Goal: Contribute content: Add original content to the website for others to see

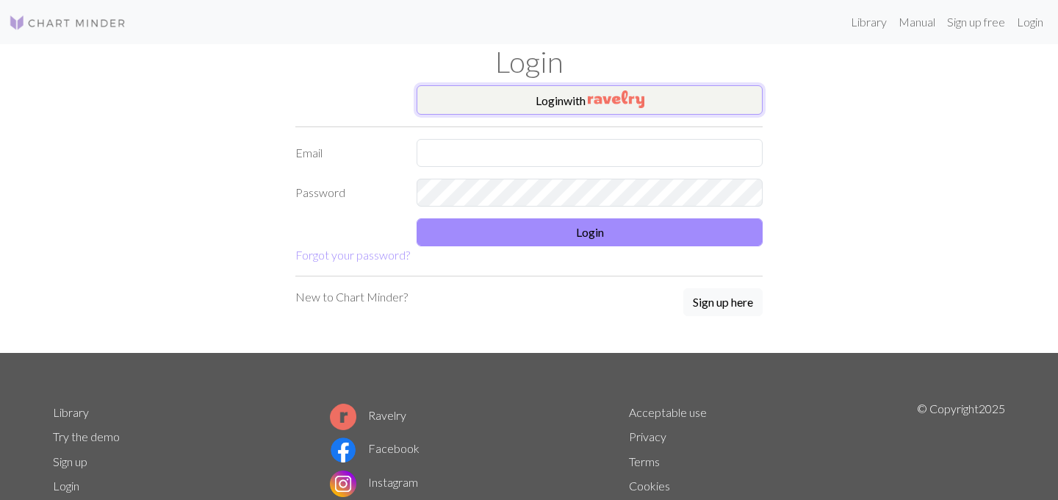
click at [511, 108] on button "Login with" at bounding box center [590, 99] width 346 height 29
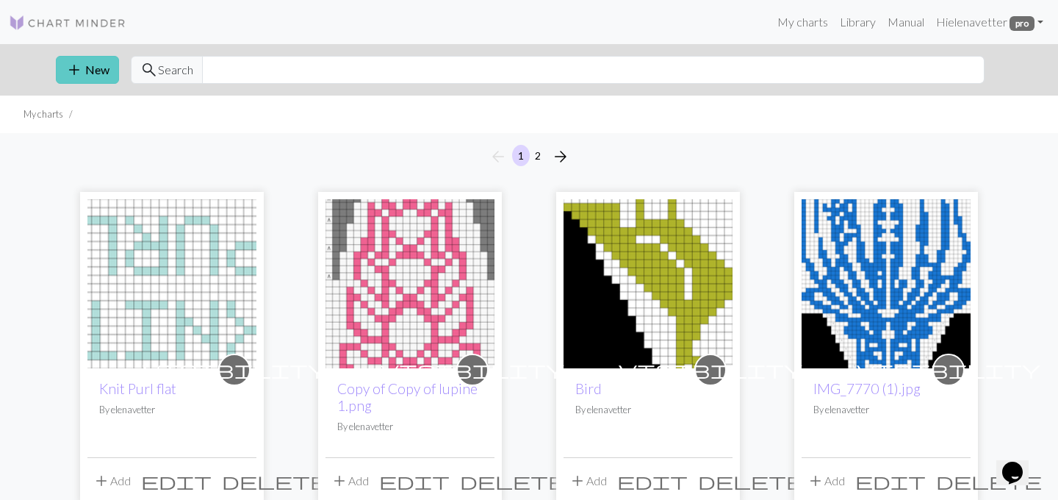
click at [108, 68] on button "add New" at bounding box center [87, 70] width 63 height 28
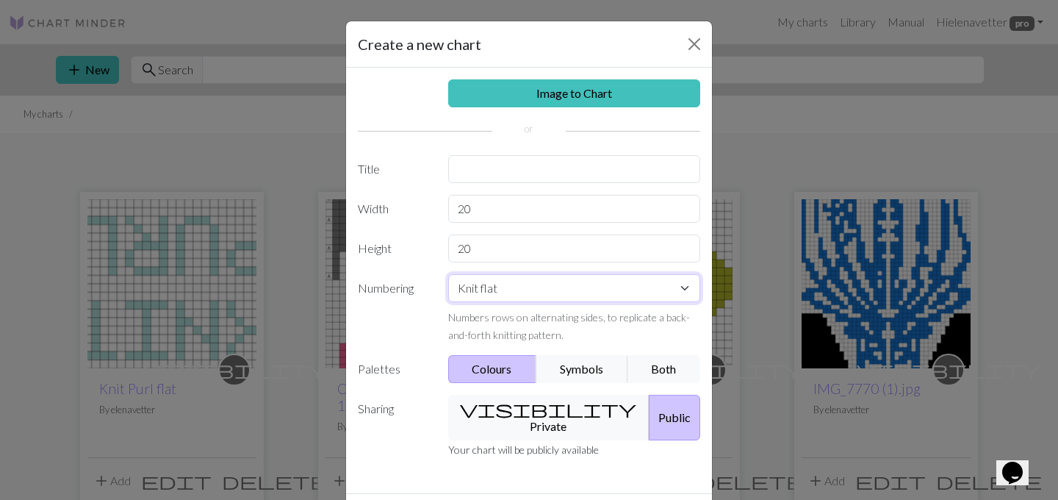
click at [510, 284] on select "Knit flat Knit in the round Lace knitting Cross stitch" at bounding box center [574, 288] width 253 height 28
select select "round"
click at [448, 274] on select "Knit flat Knit in the round Lace knitting Cross stitch" at bounding box center [574, 288] width 253 height 28
click at [510, 406] on button "visibility Private" at bounding box center [549, 418] width 202 height 46
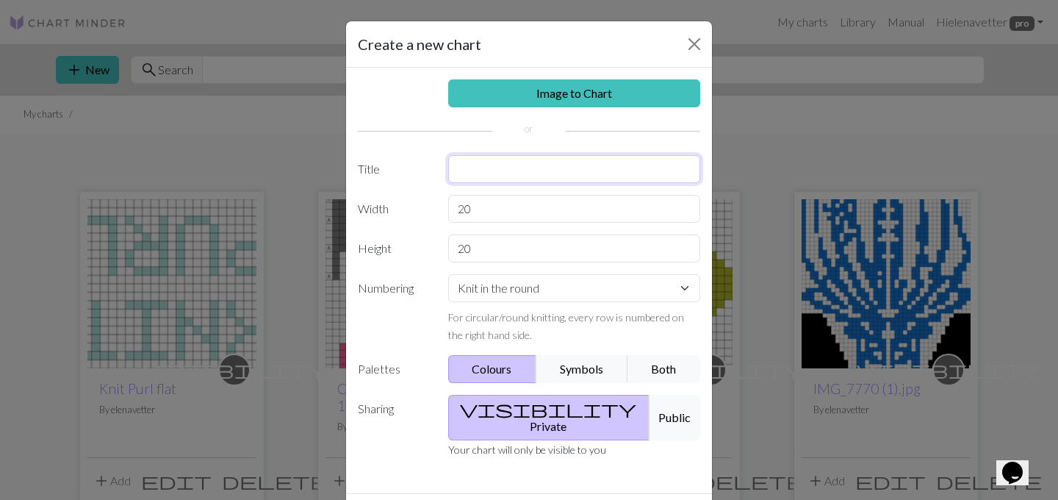
click at [525, 172] on input "text" at bounding box center [574, 169] width 253 height 28
type input "b"
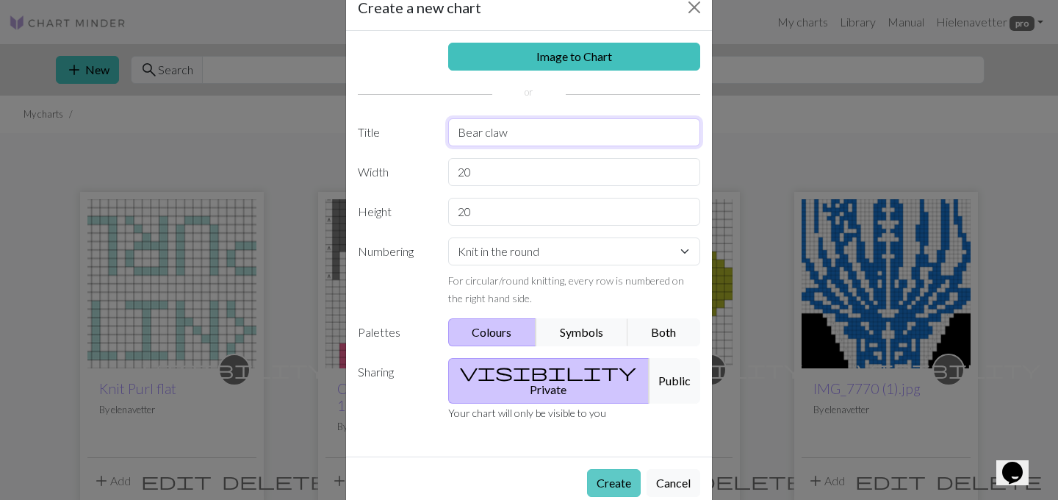
type input "Bear claw"
click at [611, 469] on button "Create" at bounding box center [614, 483] width 54 height 28
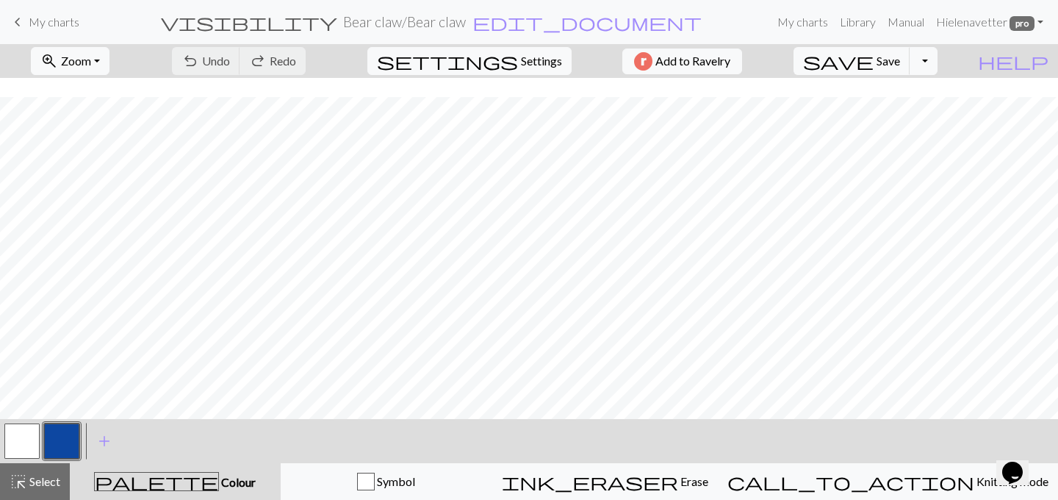
scroll to position [19, 0]
click at [240, 68] on button "undo Undo Undo" at bounding box center [206, 61] width 68 height 28
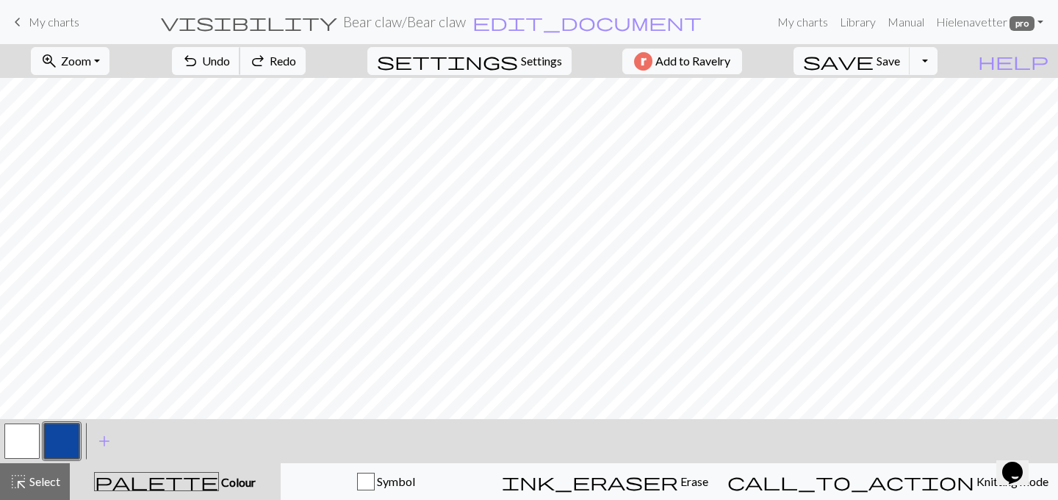
click at [240, 68] on button "undo Undo Undo" at bounding box center [206, 61] width 68 height 28
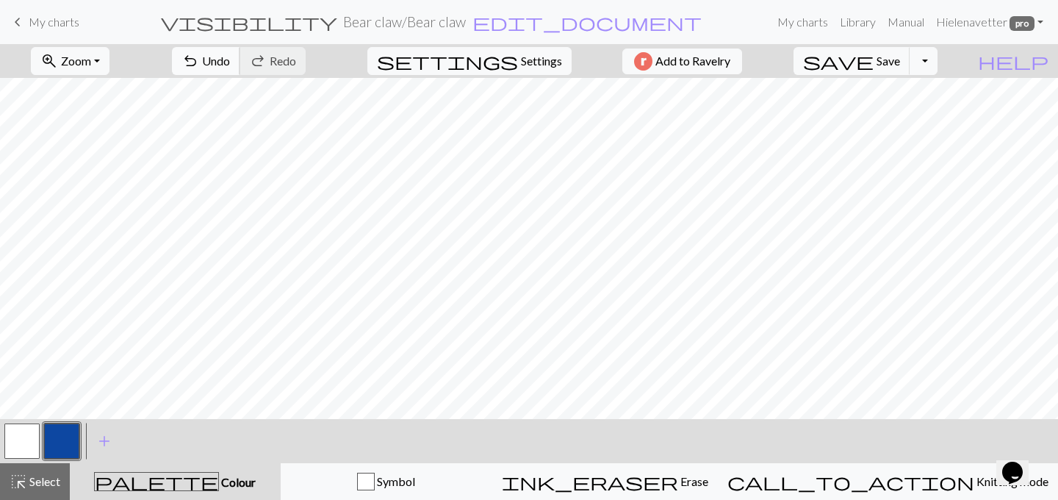
click at [230, 61] on span "Undo" at bounding box center [216, 61] width 28 height 14
click at [230, 60] on span "Undo" at bounding box center [216, 61] width 28 height 14
click at [230, 59] on span "Undo" at bounding box center [216, 61] width 28 height 14
click at [9, 432] on button "button" at bounding box center [21, 440] width 35 height 35
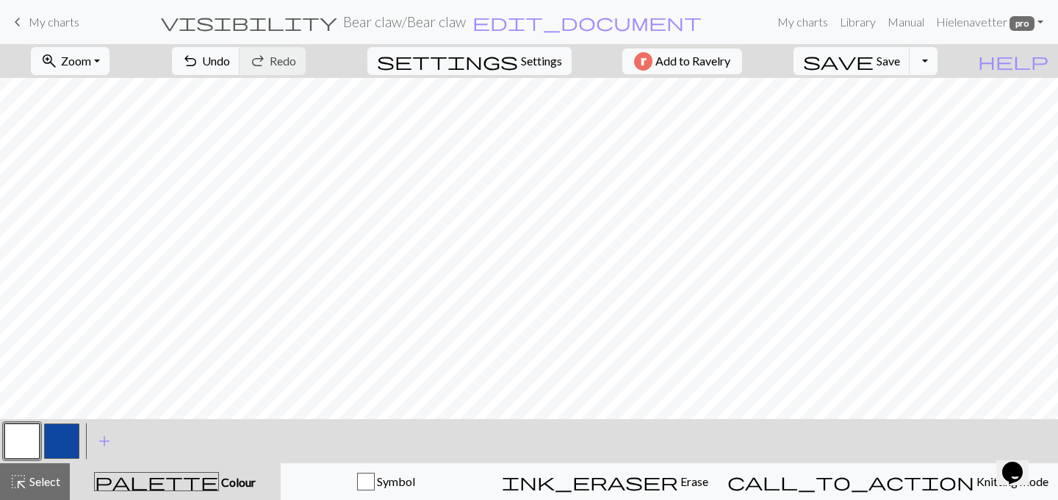
click at [50, 451] on button "button" at bounding box center [61, 440] width 35 height 35
click at [230, 55] on span "Undo" at bounding box center [216, 61] width 28 height 14
click at [230, 57] on span "Undo" at bounding box center [216, 61] width 28 height 14
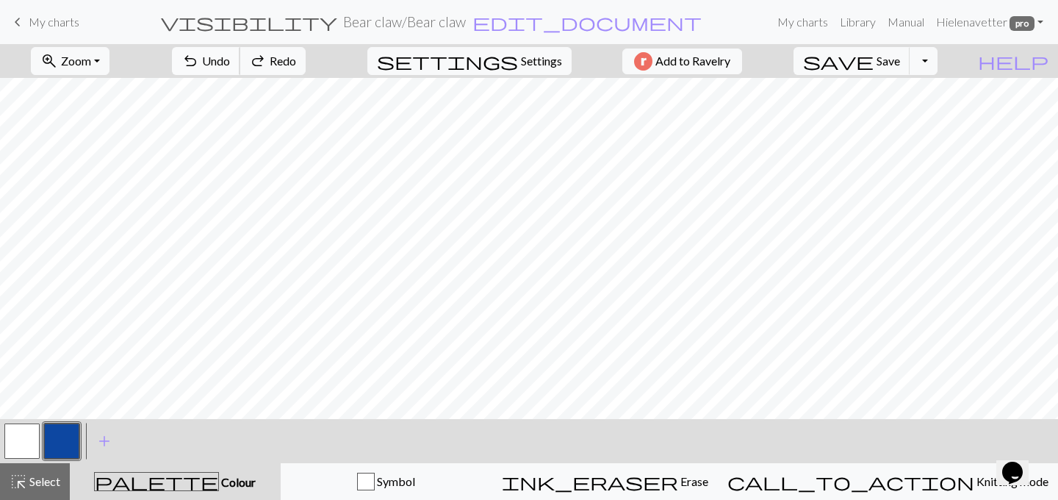
click at [230, 57] on span "Undo" at bounding box center [216, 61] width 28 height 14
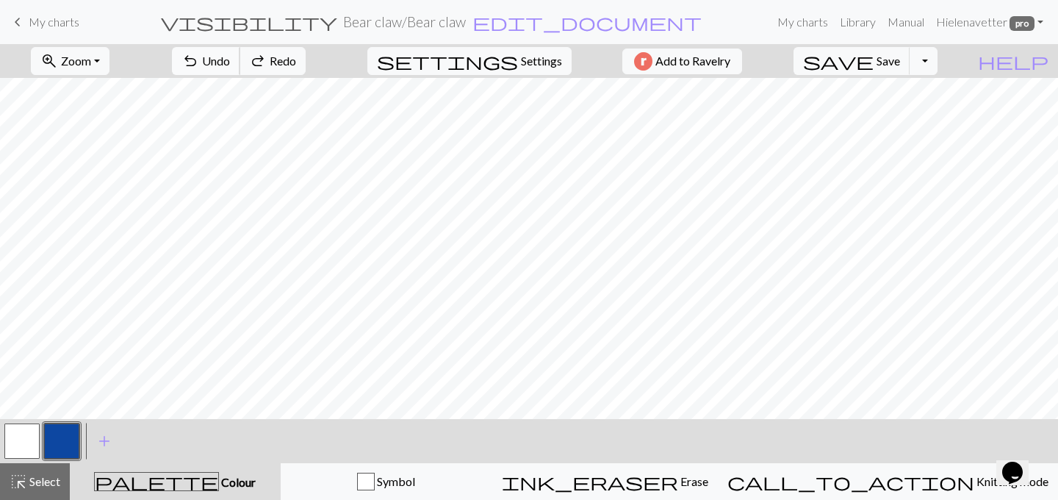
click at [230, 57] on span "Undo" at bounding box center [216, 61] width 28 height 14
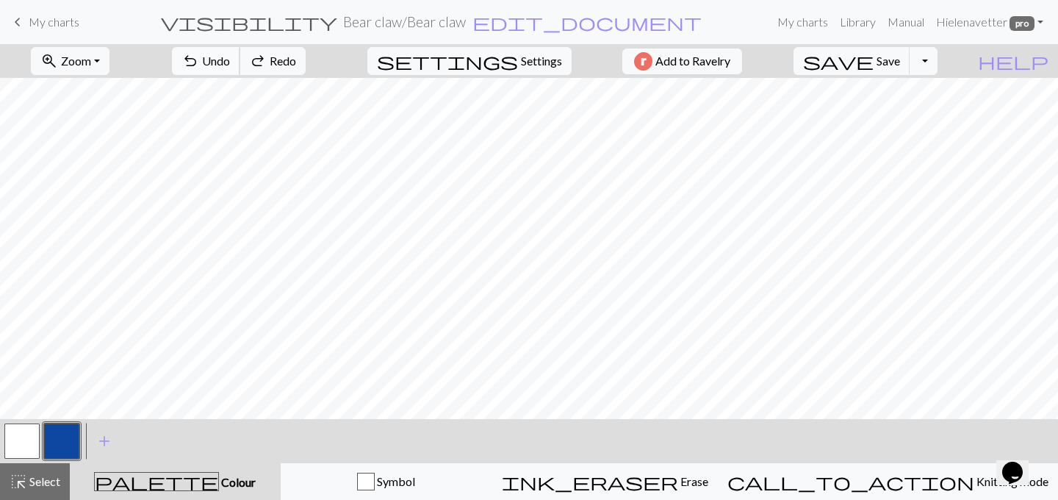
click at [230, 57] on span "Undo" at bounding box center [216, 61] width 28 height 14
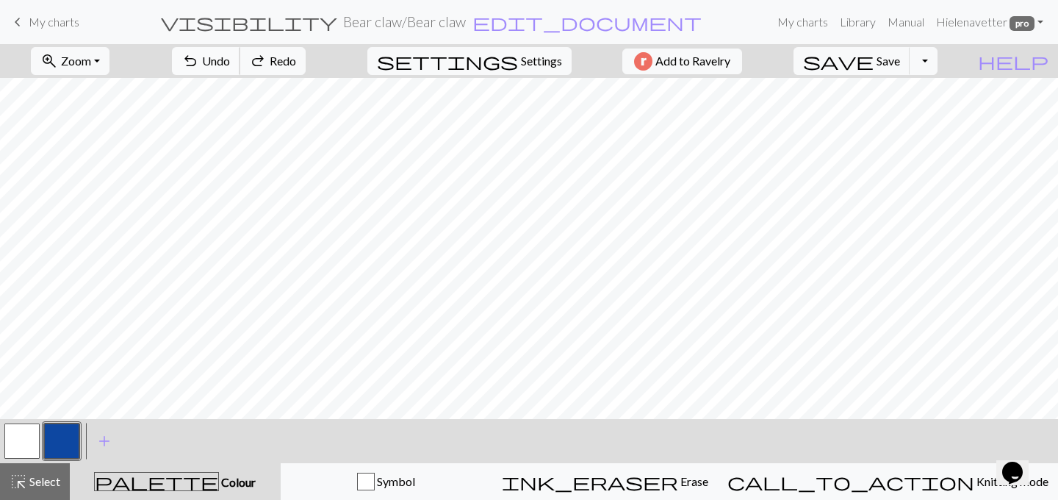
click at [230, 57] on span "Undo" at bounding box center [216, 61] width 28 height 14
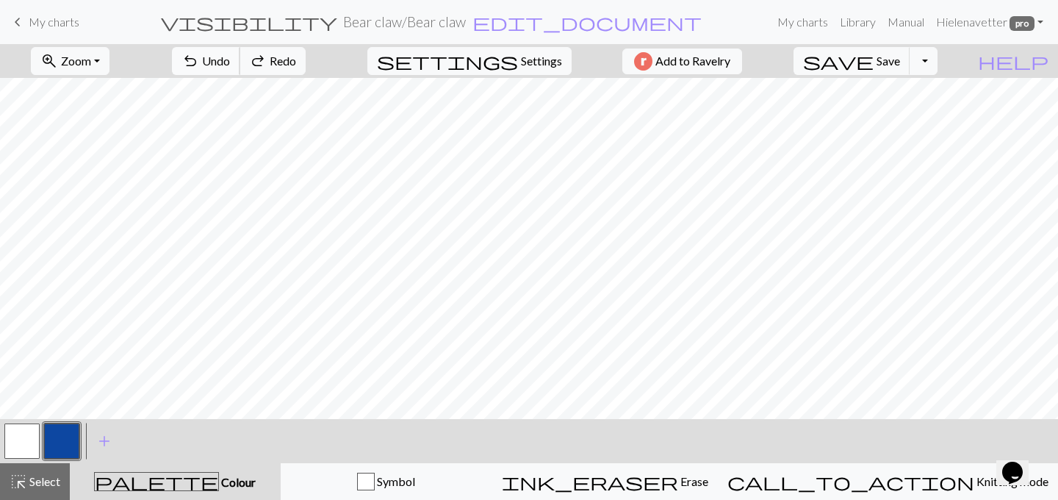
click at [230, 57] on span "Undo" at bounding box center [216, 61] width 28 height 14
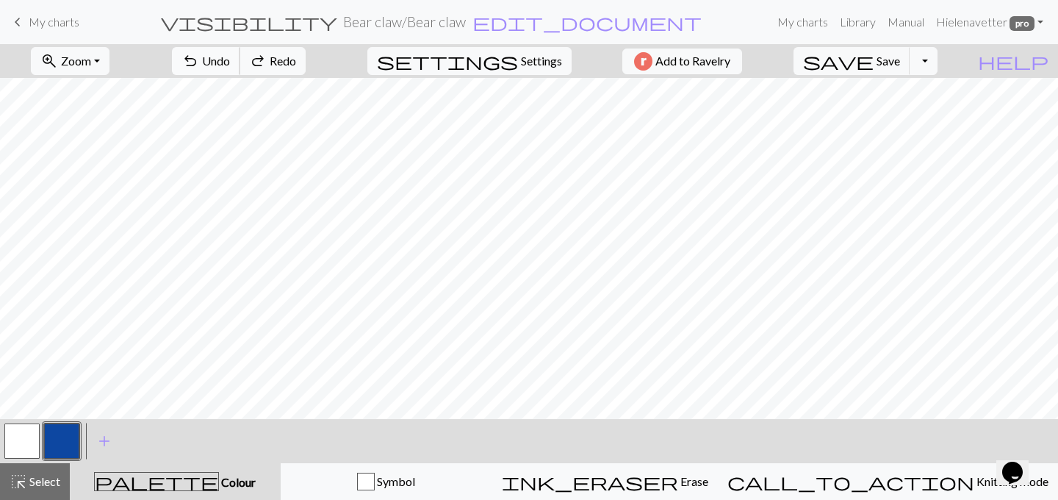
click at [230, 57] on span "Undo" at bounding box center [216, 61] width 28 height 14
click at [900, 58] on span "Save" at bounding box center [889, 61] width 24 height 14
click at [26, 433] on button "button" at bounding box center [21, 440] width 35 height 35
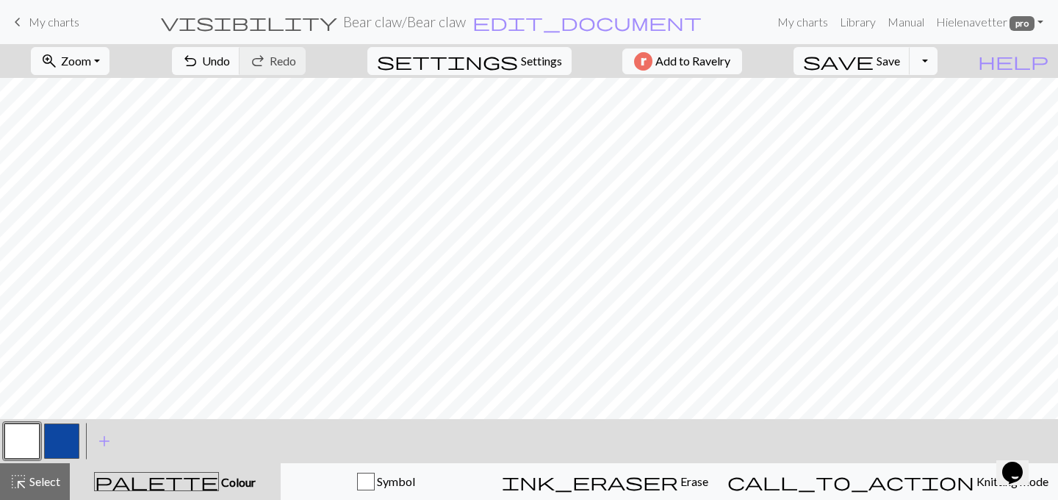
click at [57, 445] on button "button" at bounding box center [61, 440] width 35 height 35
click at [199, 57] on span "undo" at bounding box center [190, 61] width 18 height 21
click at [199, 63] on span "undo" at bounding box center [190, 61] width 18 height 21
click at [230, 58] on span "Undo" at bounding box center [216, 61] width 28 height 14
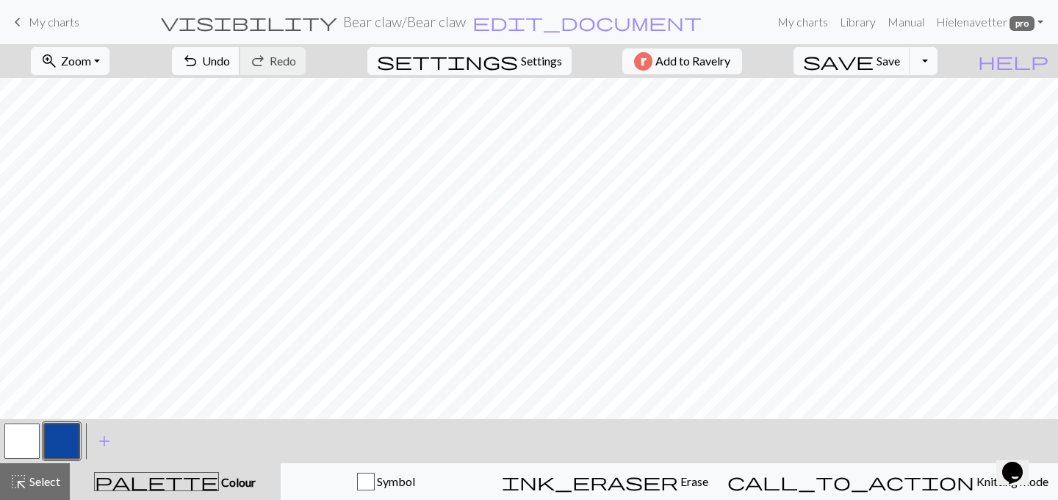
click at [240, 60] on button "undo Undo Undo" at bounding box center [206, 61] width 68 height 28
click at [240, 56] on button "undo Undo Undo" at bounding box center [206, 61] width 68 height 28
click at [240, 65] on button "undo Undo Undo" at bounding box center [206, 61] width 68 height 28
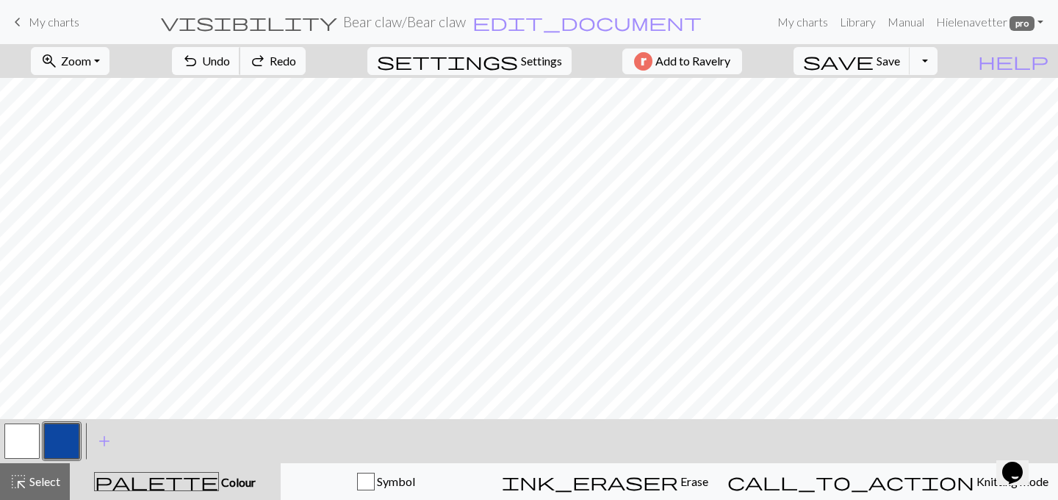
click at [240, 65] on button "undo Undo Undo" at bounding box center [206, 61] width 68 height 28
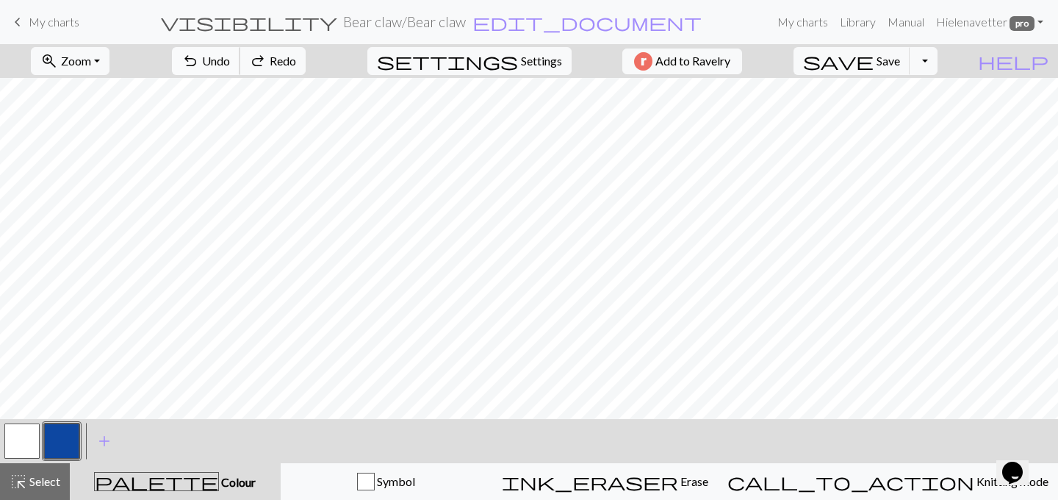
click at [240, 65] on button "undo Undo Undo" at bounding box center [206, 61] width 68 height 28
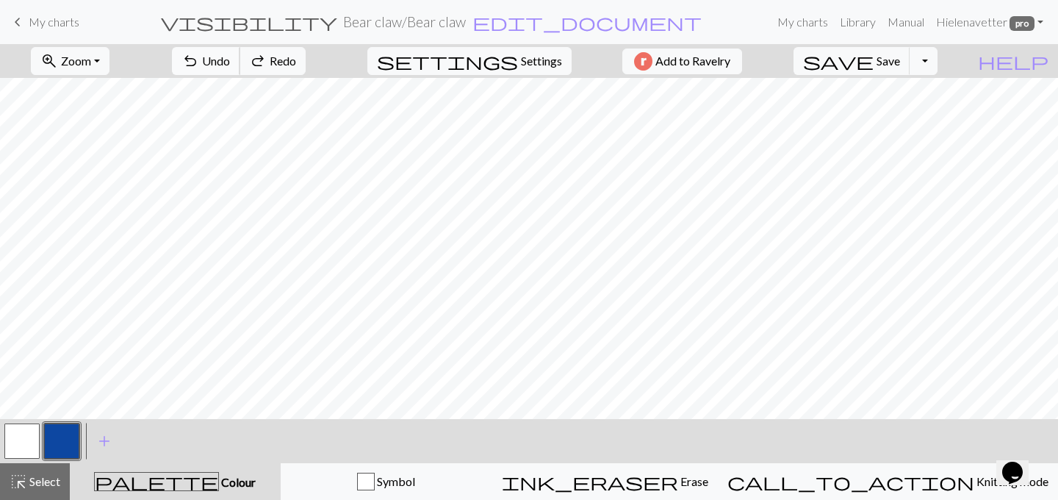
click at [240, 65] on button "undo Undo Undo" at bounding box center [206, 61] width 68 height 28
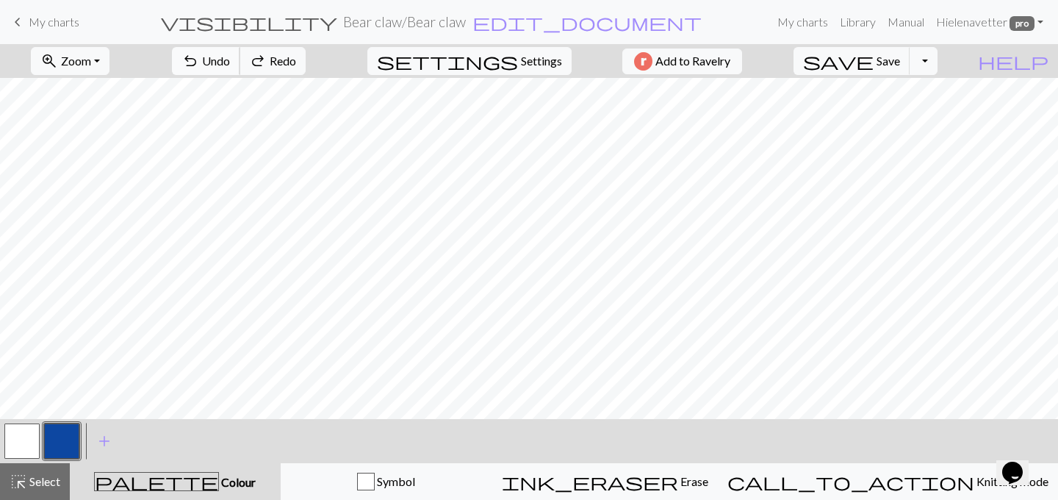
click at [240, 65] on button "undo Undo Undo" at bounding box center [206, 61] width 68 height 28
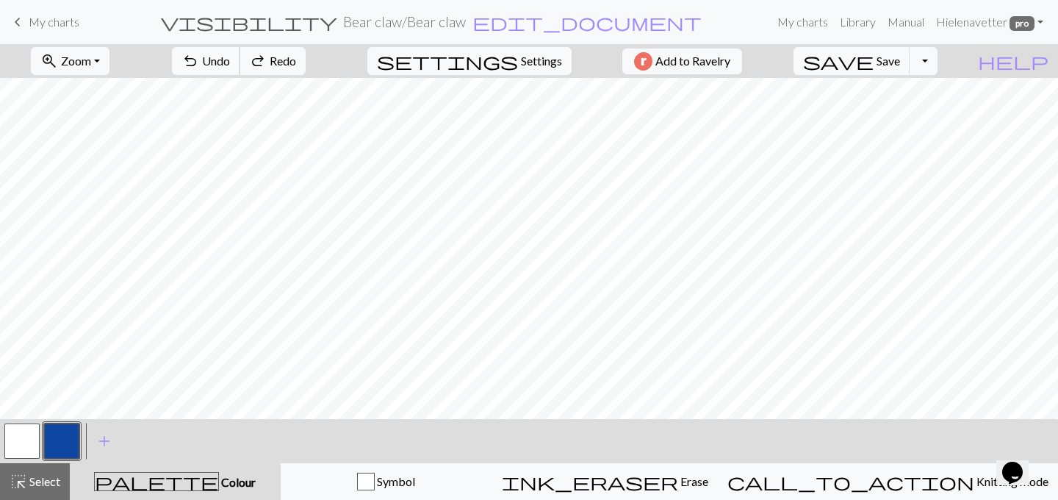
click at [240, 65] on button "undo Undo Undo" at bounding box center [206, 61] width 68 height 28
click at [240, 50] on button "undo Undo Undo" at bounding box center [206, 61] width 68 height 28
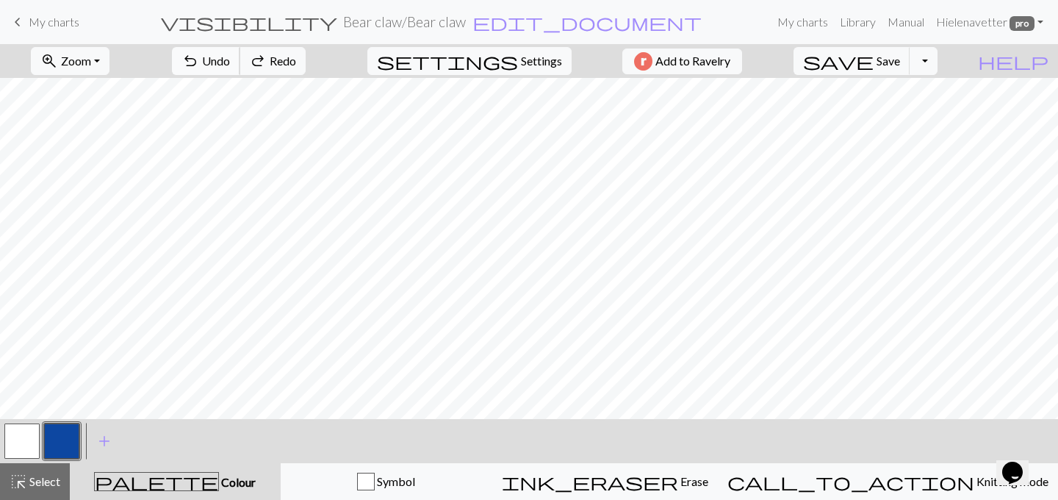
click at [240, 50] on button "undo Undo Undo" at bounding box center [206, 61] width 68 height 28
click at [306, 73] on button "redo Redo Redo" at bounding box center [273, 61] width 66 height 28
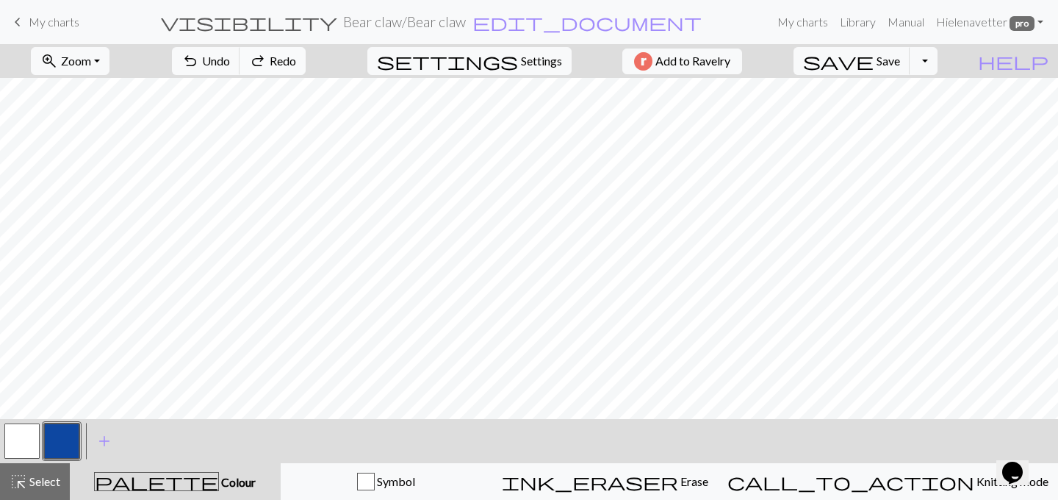
click at [306, 73] on button "redo Redo Redo" at bounding box center [273, 61] width 66 height 28
click at [317, 73] on div "undo Undo Undo redo Redo Redo" at bounding box center [239, 61] width 156 height 34
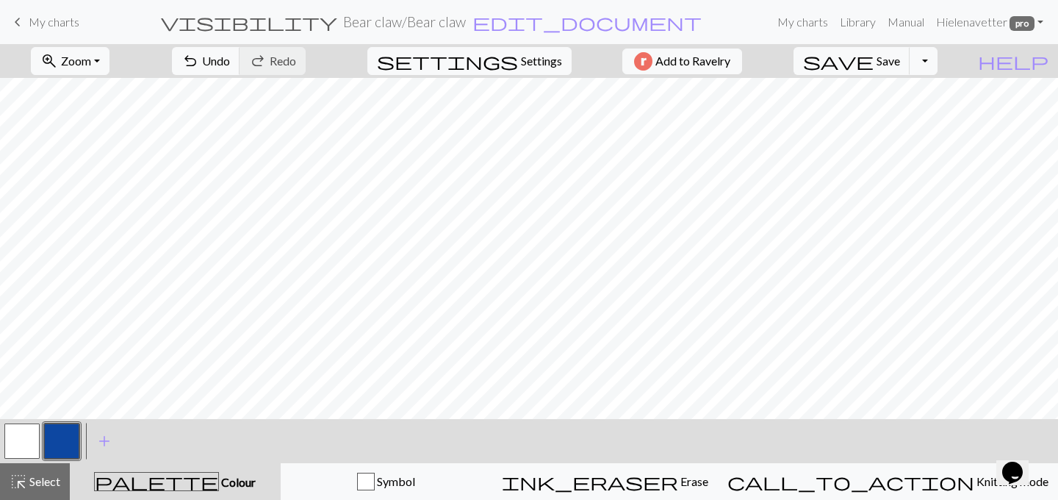
click at [317, 73] on div "undo Undo Undo redo Redo Redo" at bounding box center [239, 61] width 156 height 34
click at [230, 62] on span "Undo" at bounding box center [216, 61] width 28 height 14
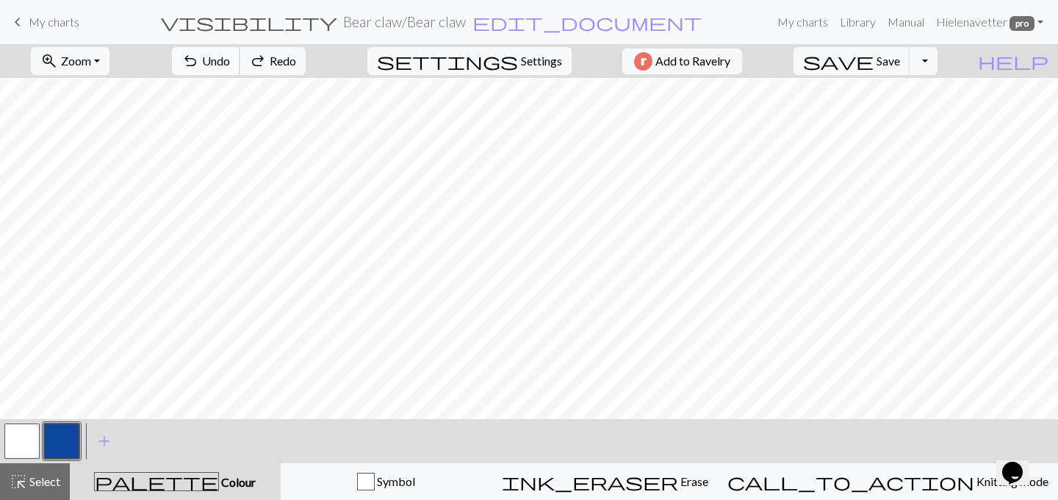
click at [230, 62] on span "Undo" at bounding box center [216, 61] width 28 height 14
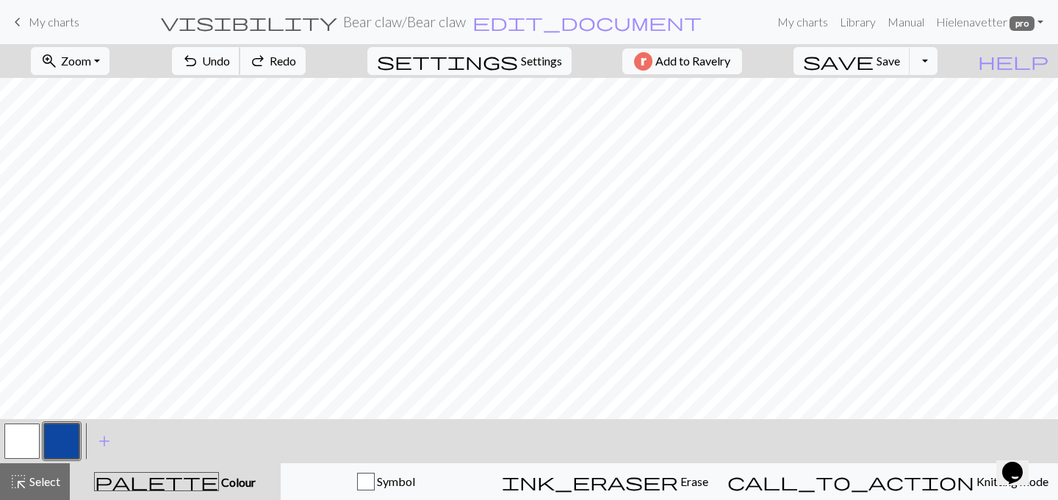
click at [230, 62] on span "Undo" at bounding box center [216, 61] width 28 height 14
